Goal: Download file/media: Download file/media

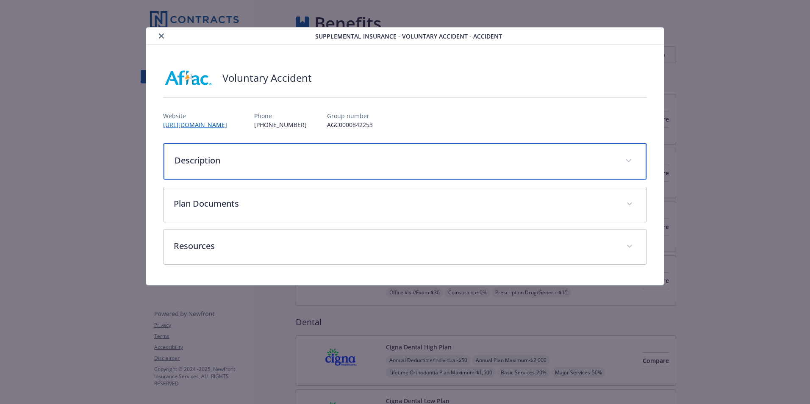
click at [466, 154] on div "Description" at bounding box center [405, 161] width 483 height 36
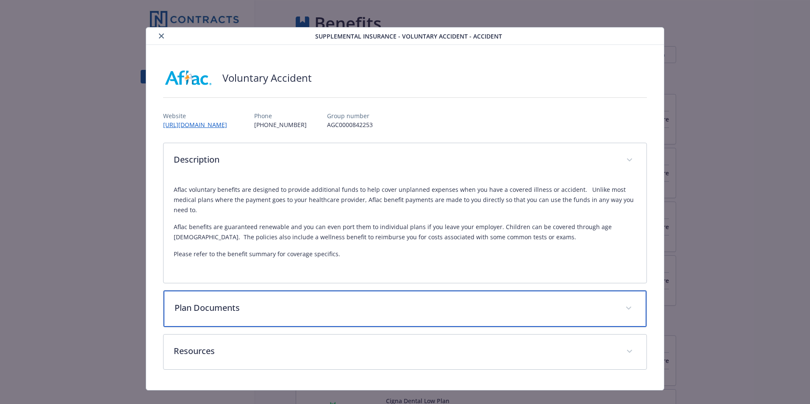
click at [191, 306] on p "Plan Documents" at bounding box center [395, 308] width 441 height 13
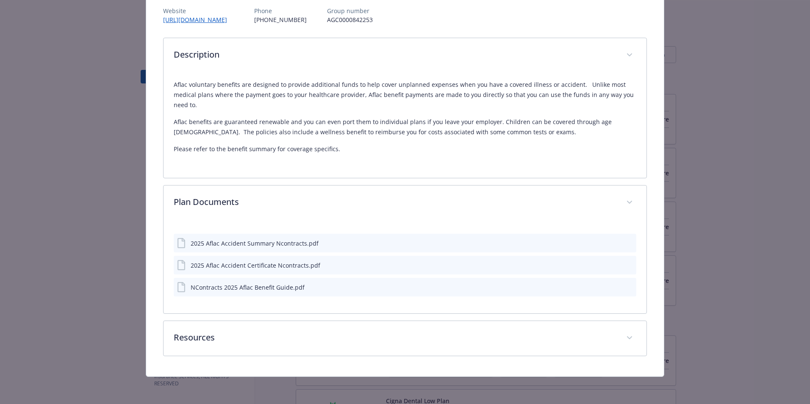
scroll to position [105, 0]
drag, startPoint x: 214, startPoint y: 289, endPoint x: 608, endPoint y: 287, distance: 394.4
click at [611, 287] on icon "download file" at bounding box center [614, 286] width 7 height 7
click at [612, 242] on icon "download file" at bounding box center [614, 242] width 7 height 7
